Goal: Task Accomplishment & Management: Use online tool/utility

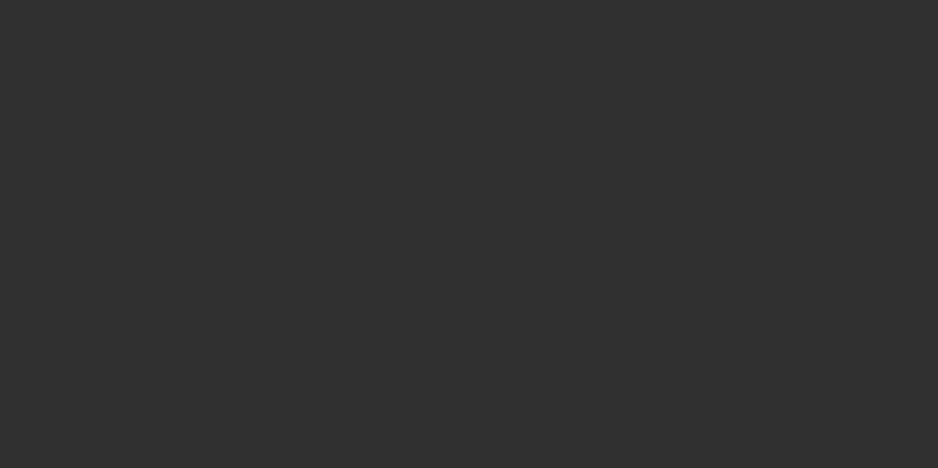
select select "10"
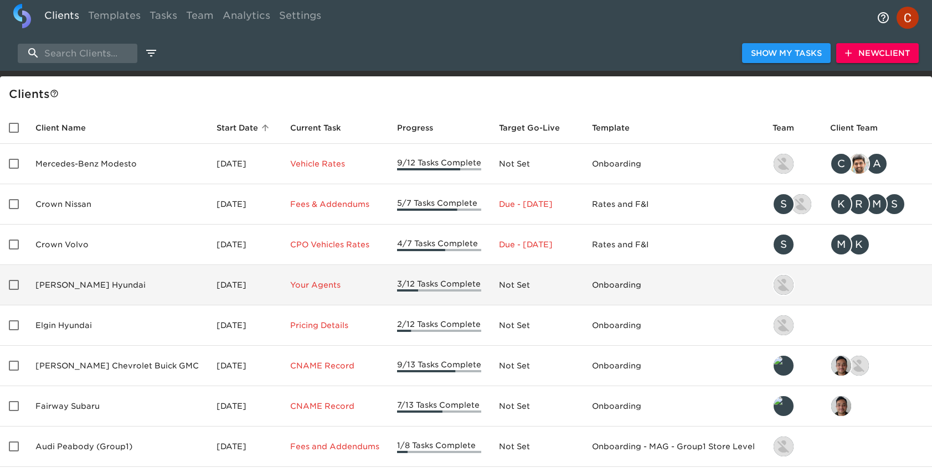
click at [102, 291] on td "[PERSON_NAME] Hyundai" at bounding box center [117, 285] width 181 height 40
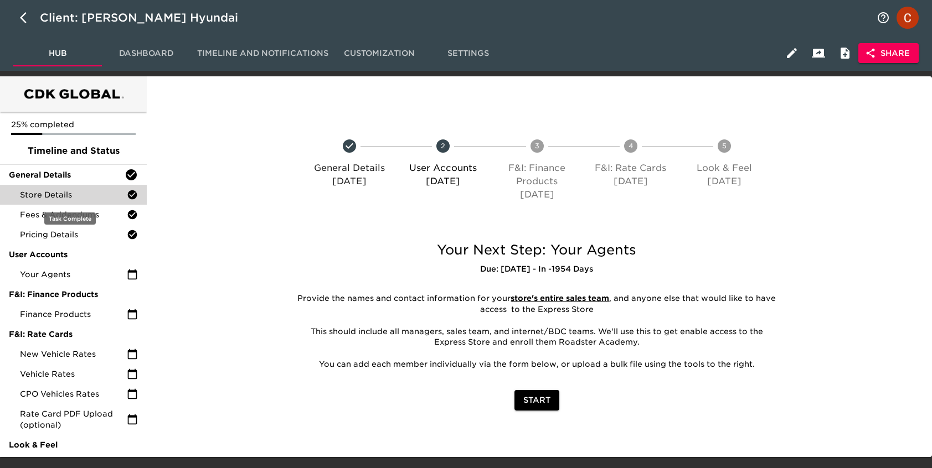
click at [69, 192] on span "Store Details" at bounding box center [73, 194] width 107 height 11
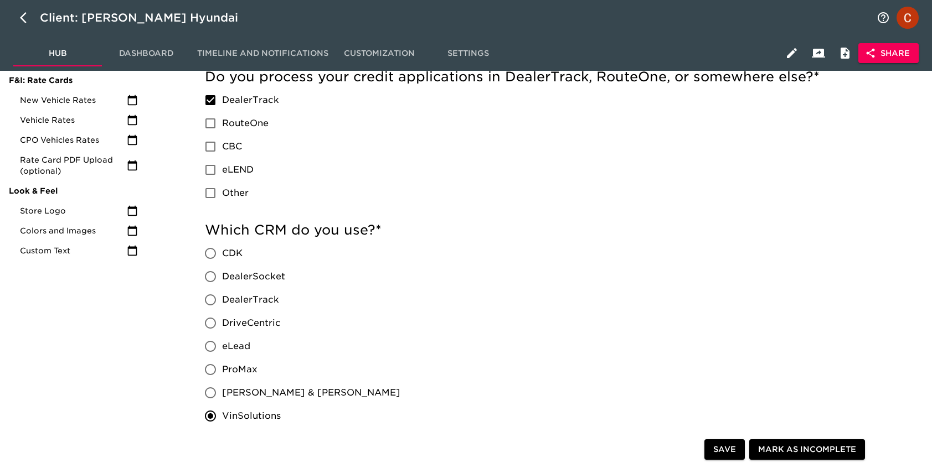
scroll to position [253, 0]
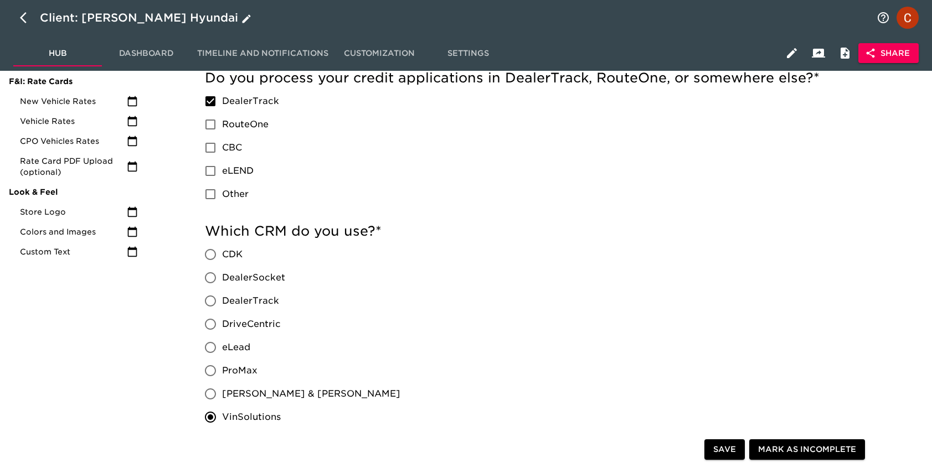
click at [20, 17] on icon "button" at bounding box center [23, 17] width 7 height 11
select select "10"
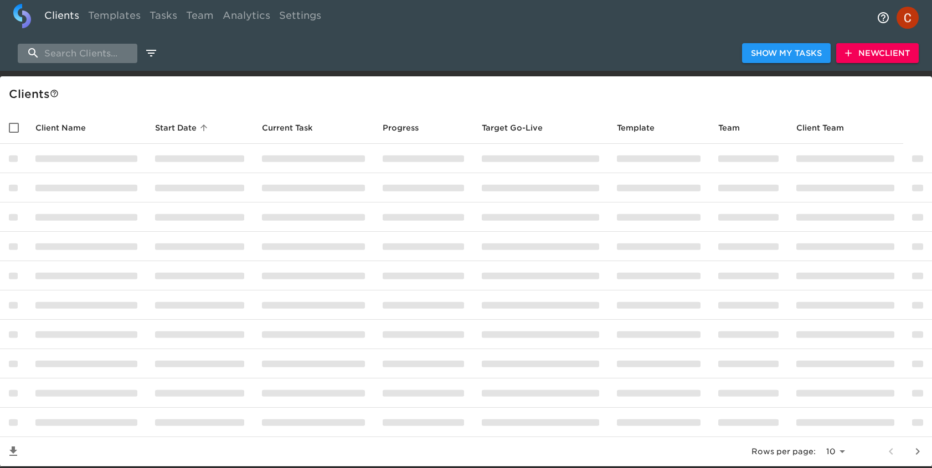
click at [94, 55] on input "search" at bounding box center [78, 53] width 120 height 19
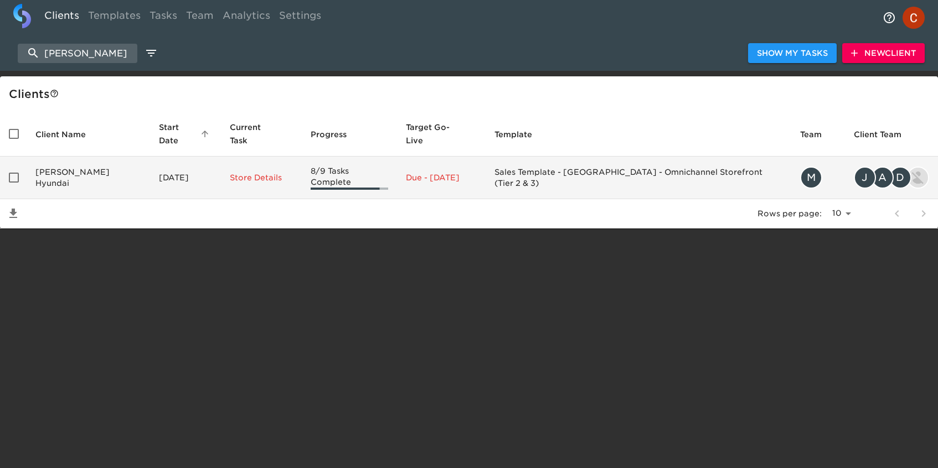
type input "[PERSON_NAME]"
click at [95, 164] on td "[PERSON_NAME] Hyundai" at bounding box center [88, 178] width 123 height 43
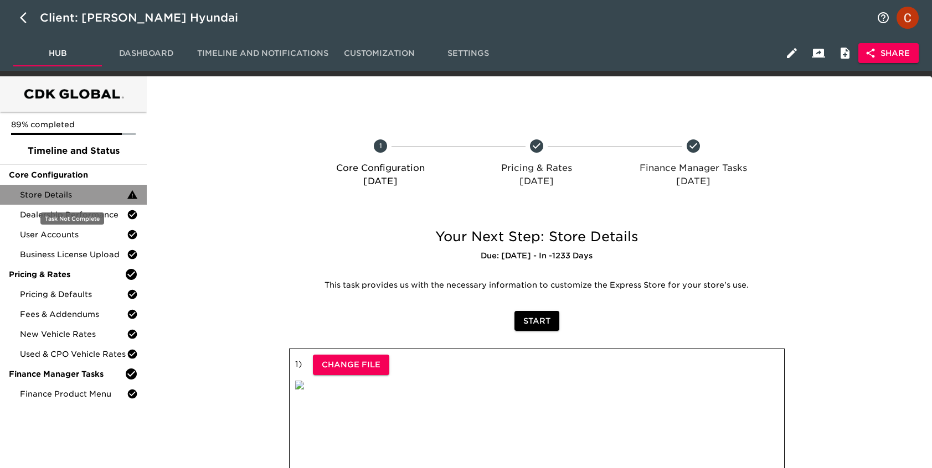
click at [44, 191] on span "Store Details" at bounding box center [73, 194] width 107 height 11
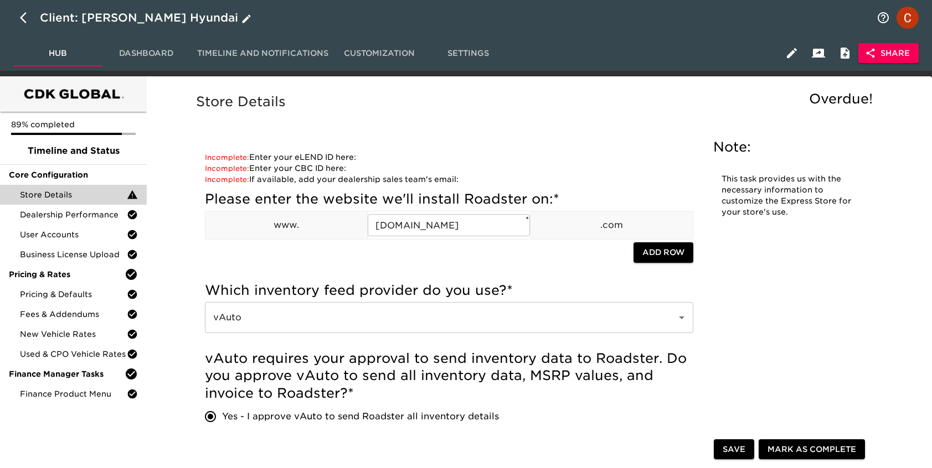
click at [22, 14] on icon "button" at bounding box center [26, 17] width 13 height 13
select select "10"
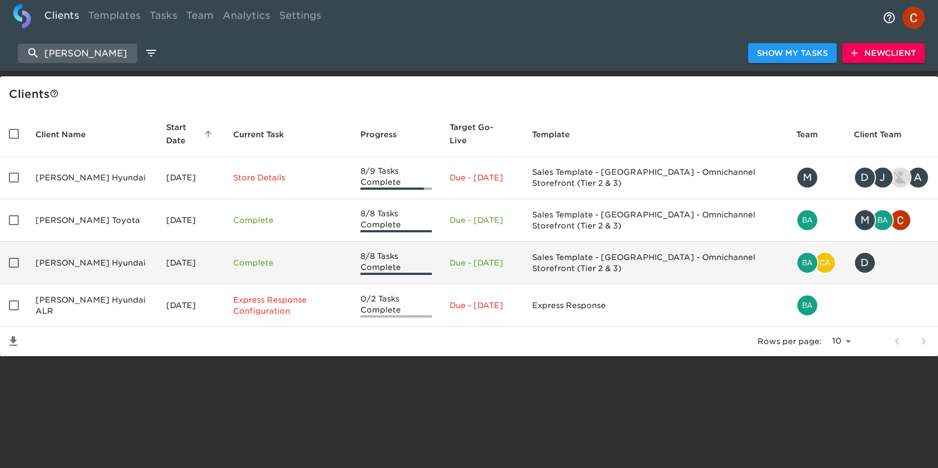
click at [108, 275] on td "[PERSON_NAME] Hyundai" at bounding box center [92, 263] width 131 height 43
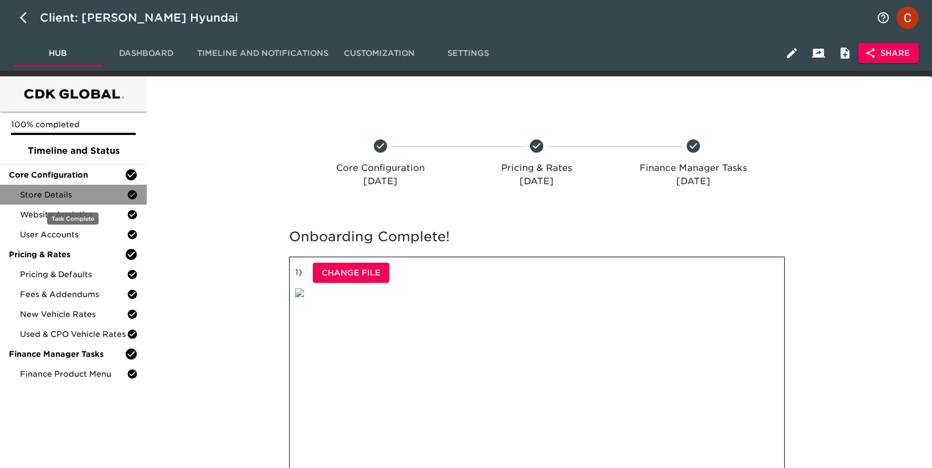
click at [54, 189] on span "Store Details" at bounding box center [73, 194] width 107 height 11
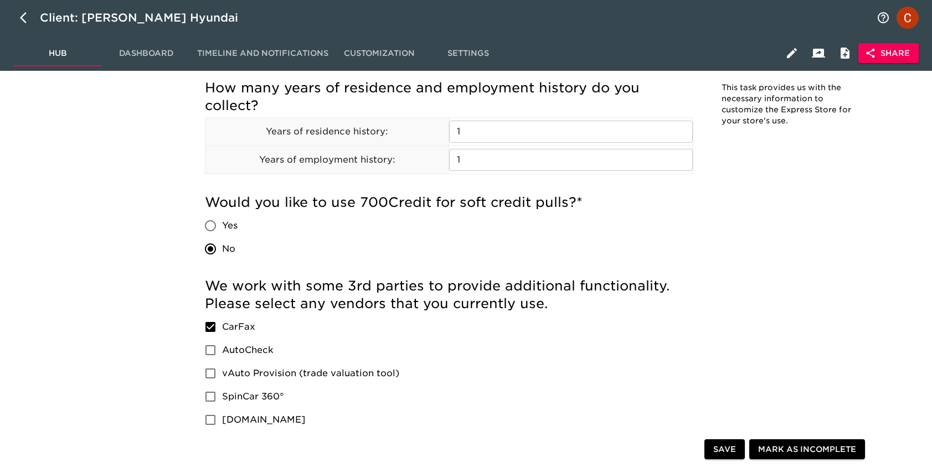
scroll to position [1468, 0]
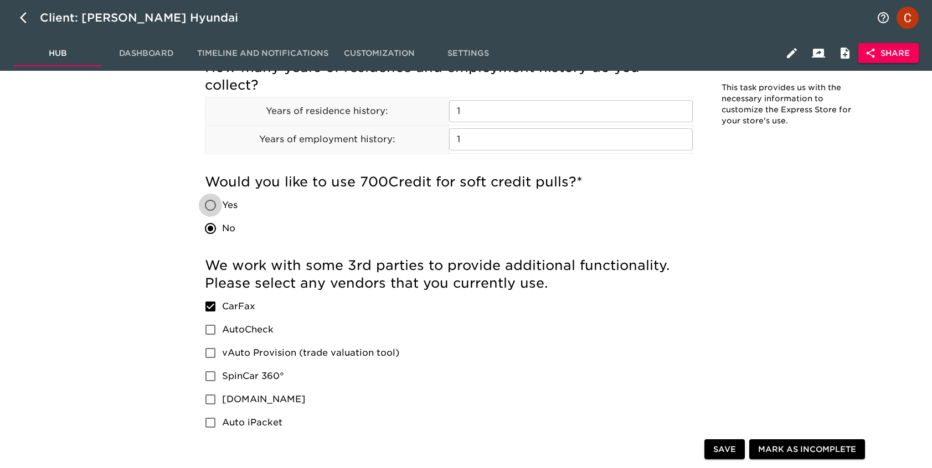
click at [212, 205] on input "Yes" at bounding box center [210, 205] width 23 height 23
radio input "true"
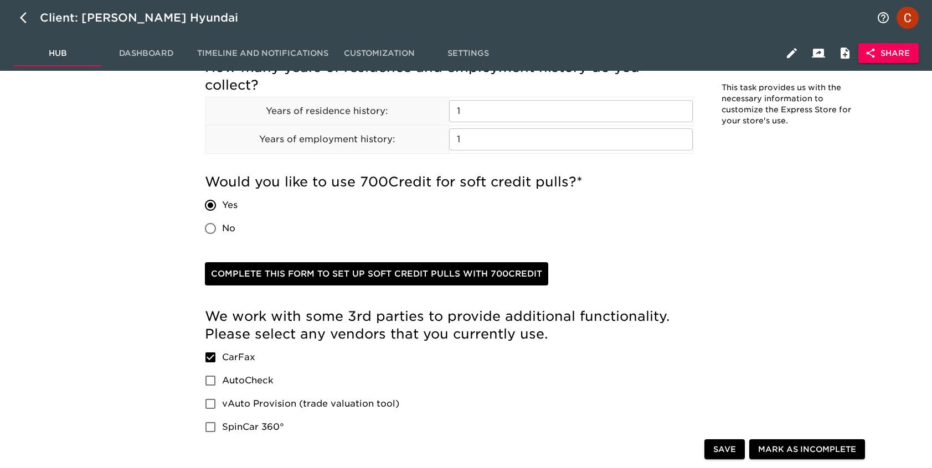
click at [385, 277] on span "Complete this form to set up soft credit pulls with 700Credit" at bounding box center [376, 274] width 331 height 14
